Goal: Task Accomplishment & Management: Manage account settings

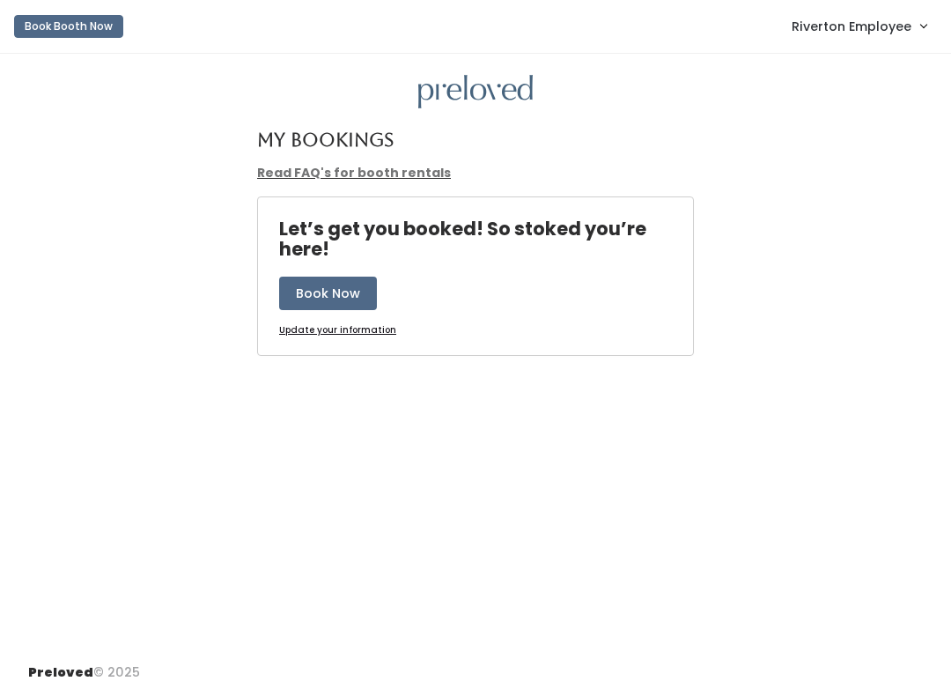
click at [824, 32] on span "Riverton Employee" at bounding box center [852, 26] width 120 height 19
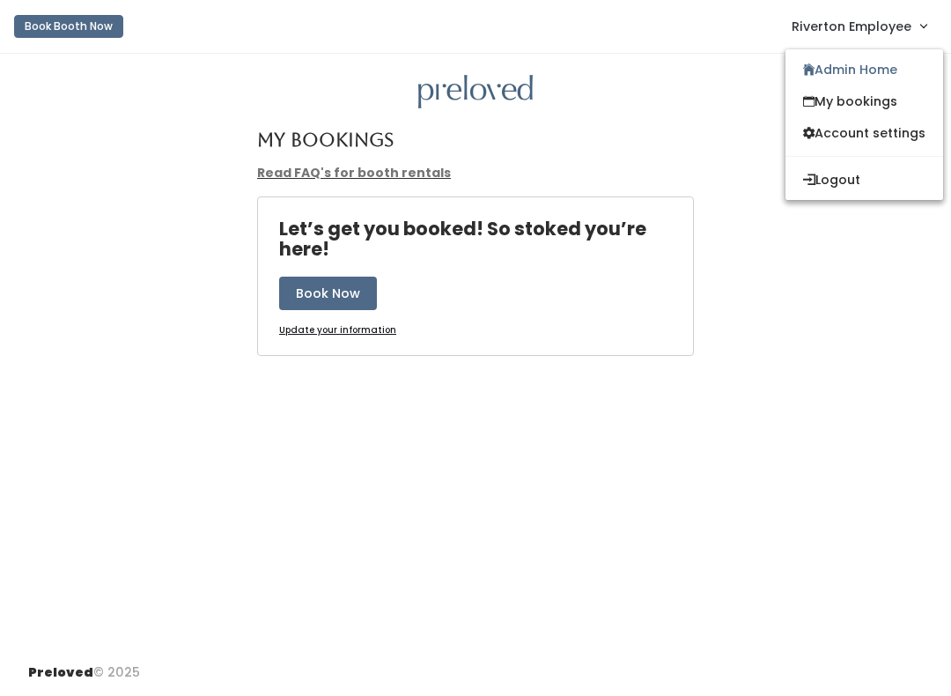
click at [827, 72] on link "Admin Home" at bounding box center [864, 70] width 158 height 32
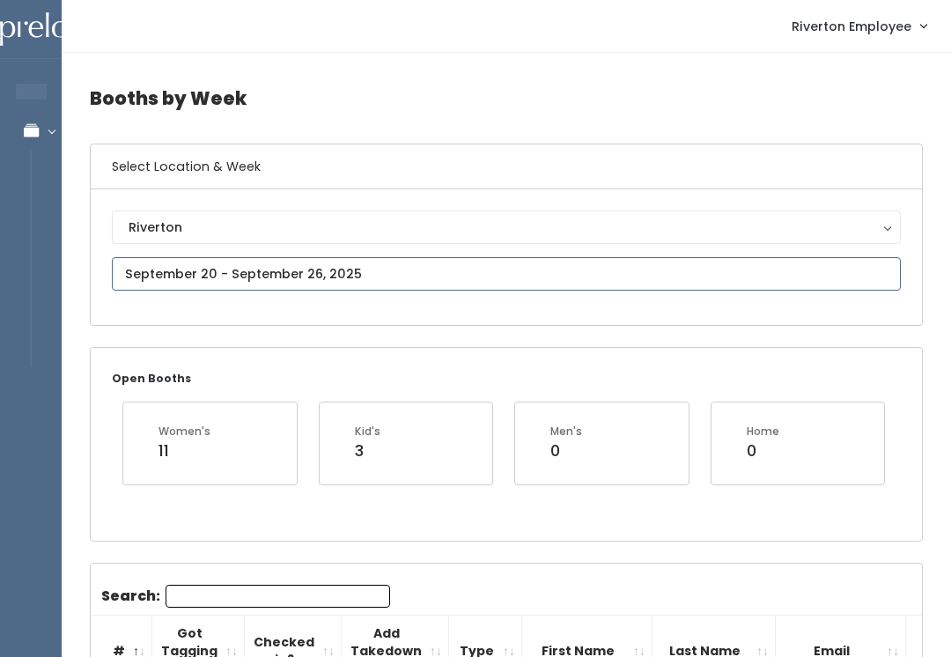
click at [257, 262] on input "text" at bounding box center [506, 273] width 789 height 33
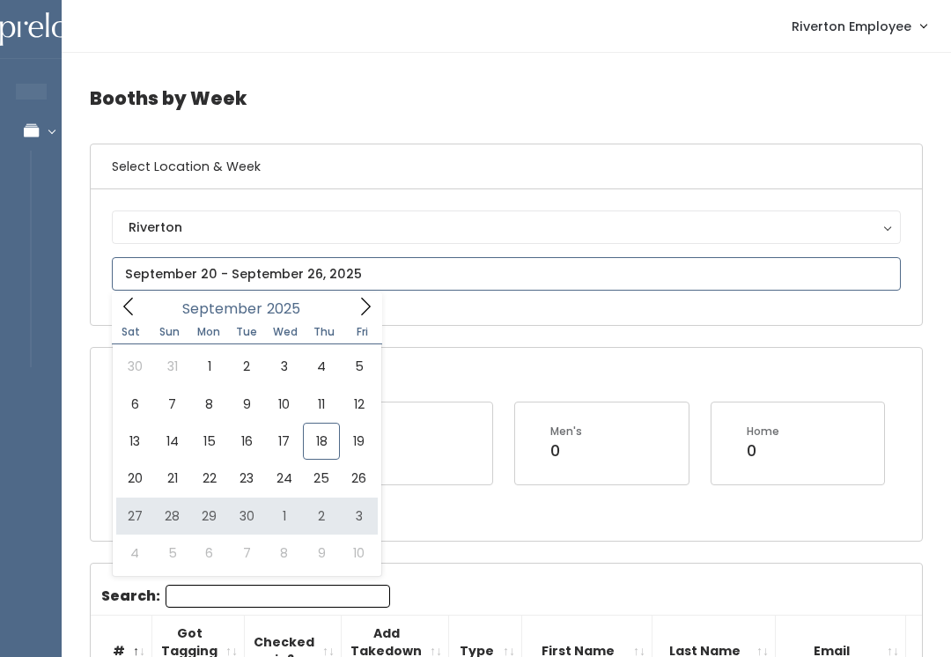
type input "September 27 to October 3"
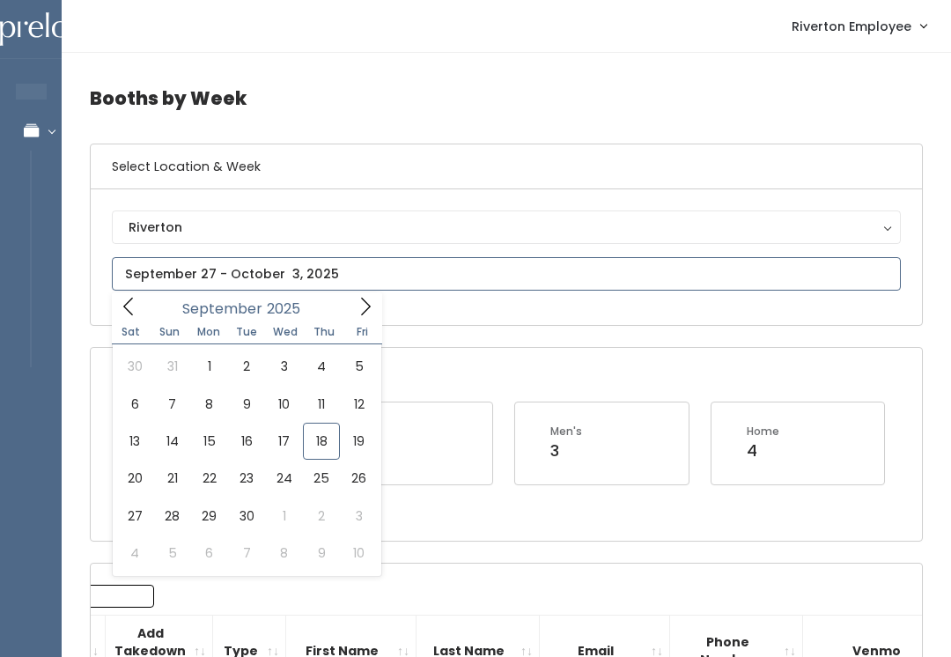
click at [365, 314] on icon at bounding box center [365, 306] width 19 height 19
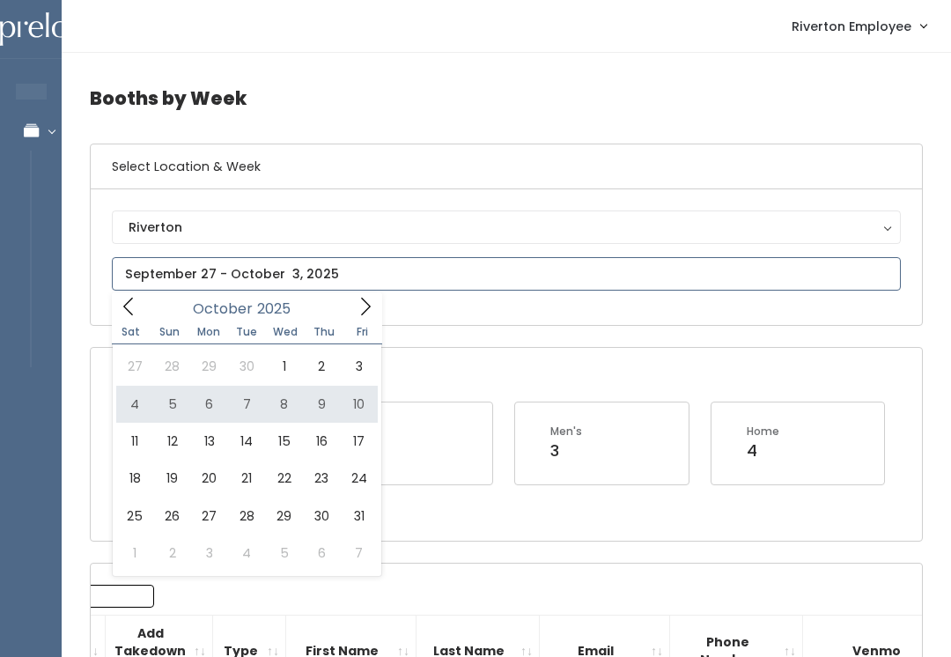
type input "October 4 to October 10"
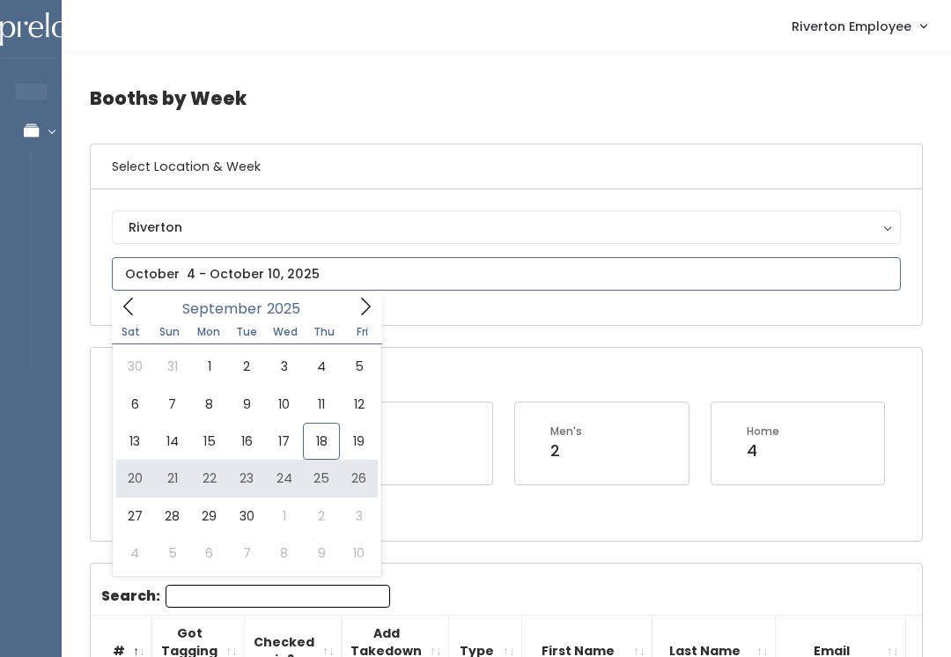
type input "September 20 to September 26"
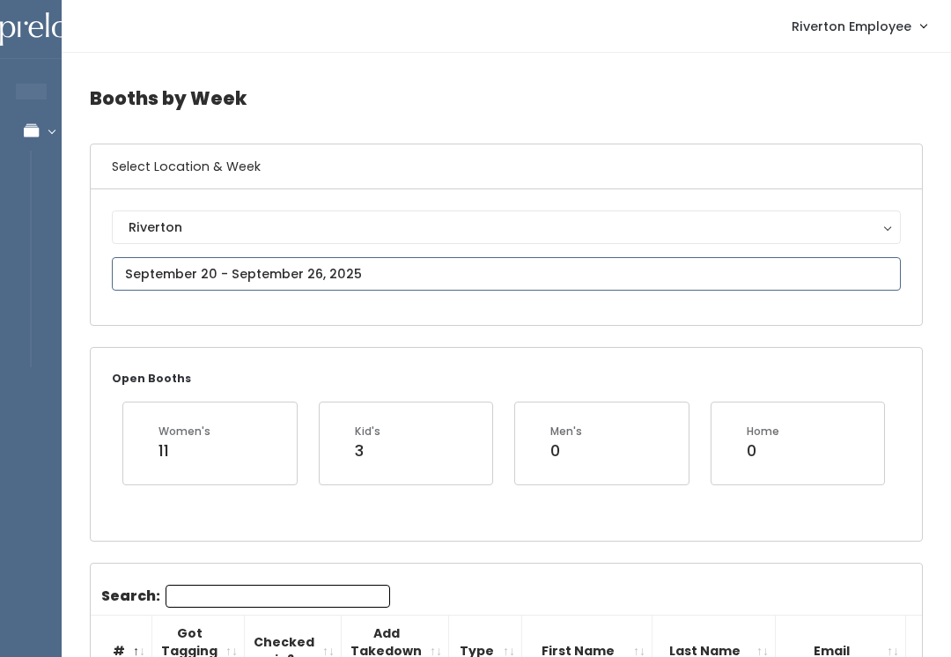
click at [276, 271] on input "text" at bounding box center [506, 273] width 789 height 33
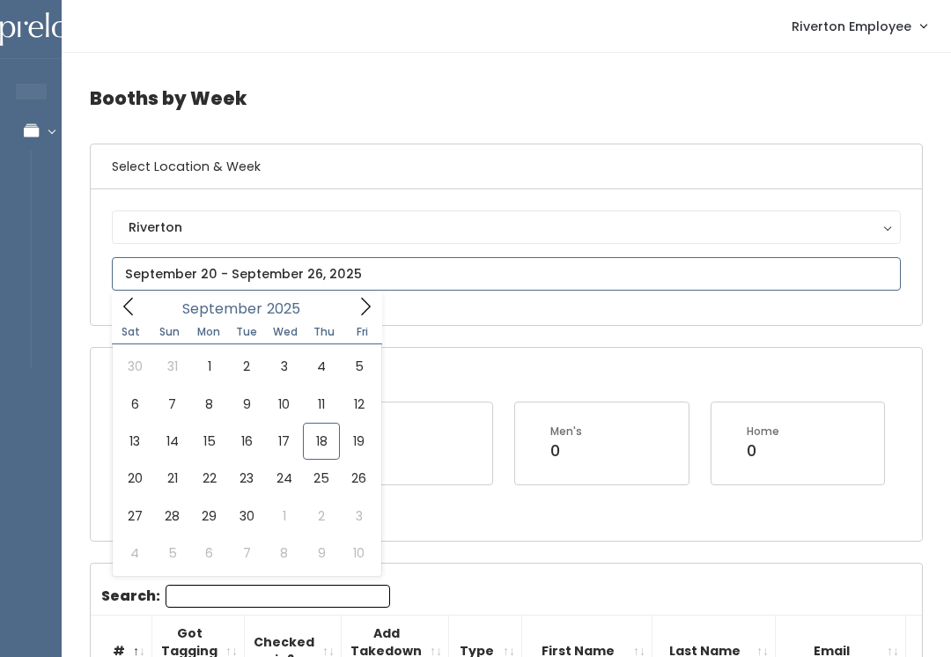
type input "September 20 to September 26"
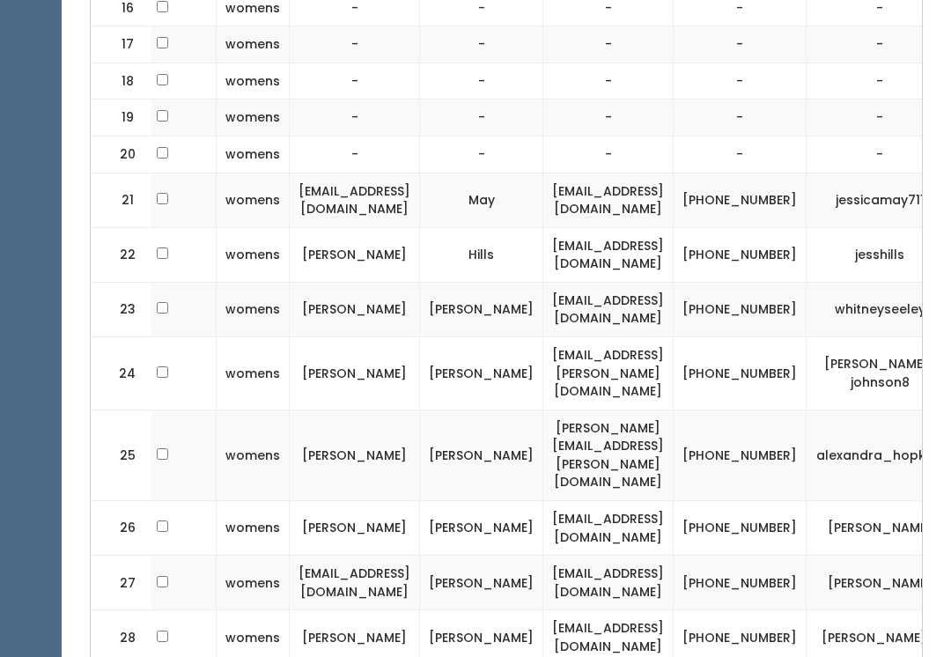
scroll to position [1518, 0]
